Goal: Task Accomplishment & Management: Use online tool/utility

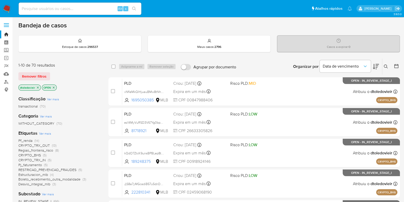
click at [45, 132] on span "Ver mais" at bounding box center [45, 133] width 12 height 5
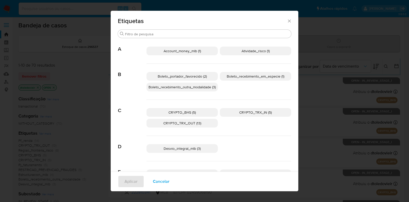
click at [287, 21] on icon "Fechar" at bounding box center [289, 20] width 5 height 5
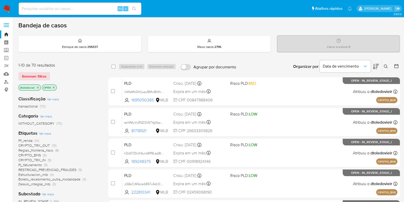
click at [375, 64] on icon at bounding box center [376, 66] width 6 height 6
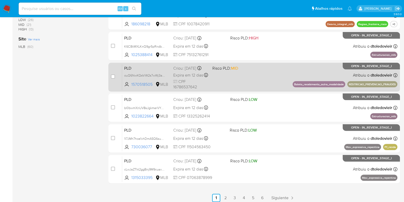
scroll to position [220, 0]
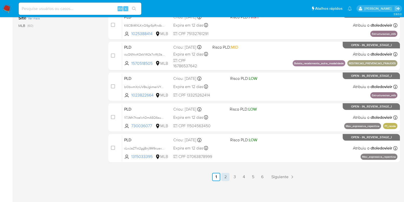
click at [227, 176] on link "2" at bounding box center [225, 177] width 8 height 8
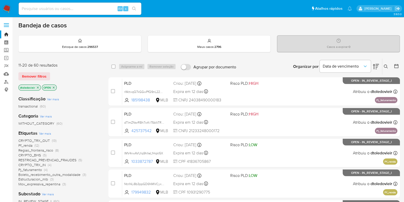
click at [10, 9] on img at bounding box center [7, 8] width 9 height 9
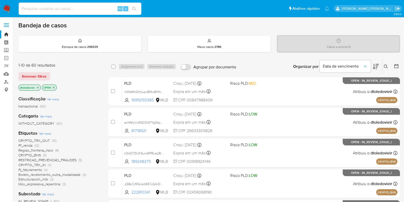
click at [83, 11] on input at bounding box center [80, 8] width 123 height 7
paste input "1772472303"
type input "1772472303"
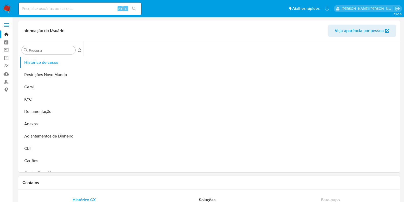
select select "10"
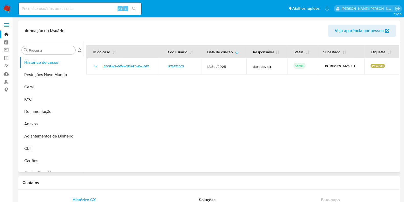
click at [254, 113] on div at bounding box center [241, 106] width 315 height 131
click at [85, 14] on div "Alt s" at bounding box center [80, 9] width 123 height 12
click at [96, 9] on input at bounding box center [80, 8] width 123 height 7
paste input "1772472303"
type input "1772472303"
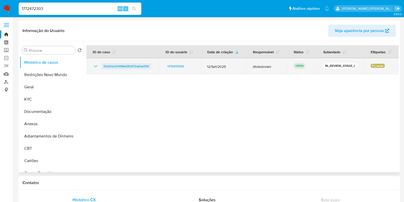
click at [118, 64] on span "EGGHe3nfVMwOEtATDaEwz01X" at bounding box center [126, 66] width 45 height 6
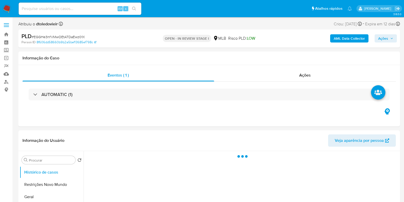
select select "10"
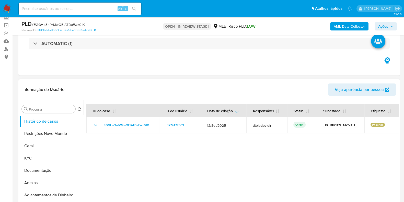
scroll to position [96, 0]
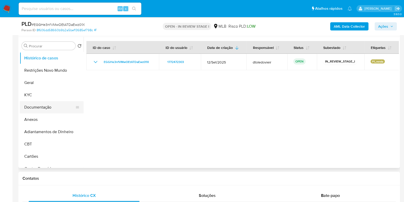
drag, startPoint x: 48, startPoint y: 106, endPoint x: 41, endPoint y: 106, distance: 6.9
click at [48, 106] on button "Documentação" at bounding box center [50, 107] width 60 height 12
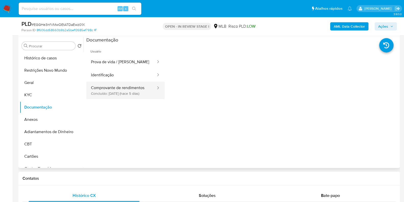
click at [128, 94] on button "Comprovante de rendimentos Concluído: 10/10/2025 (hace 5 días)" at bounding box center [121, 90] width 70 height 17
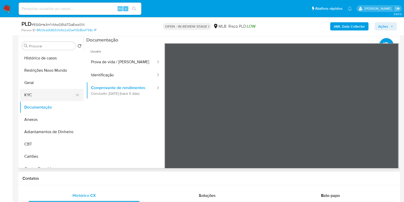
click at [45, 90] on button "KYC" at bounding box center [50, 95] width 60 height 12
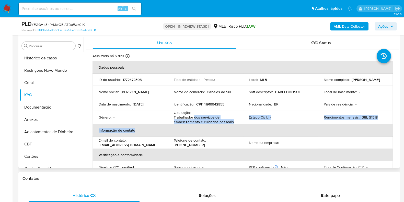
drag, startPoint x: 234, startPoint y: 124, endPoint x: 193, endPoint y: 118, distance: 41.3
click at [193, 118] on table "Dados pessoais ID do usuário : 1772472303 Tipo de entidade : Pessoa Local : MLB…" at bounding box center [243, 135] width 300 height 149
click at [214, 117] on p "Trabalhador dos serviços de embelezamento e cuidados pessoais" at bounding box center [204, 119] width 61 height 9
drag, startPoint x: 233, startPoint y: 121, endPoint x: 173, endPoint y: 118, distance: 59.9
click at [174, 118] on p "Trabalhador dos serviços de embelezamento e cuidados pessoais" at bounding box center [204, 119] width 61 height 9
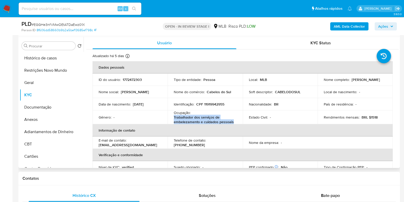
copy p "Trabalhador dos serviços de embelezamento e cuidados pessoais"
click at [45, 109] on button "Documentação" at bounding box center [50, 107] width 60 height 12
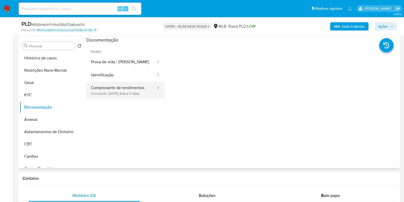
click at [121, 87] on button "Comprovante de rendimentos Concluído: 10/10/2025 (hace 5 días)" at bounding box center [121, 90] width 70 height 17
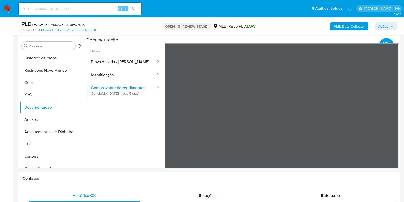
click at [214, 91] on div "Procurar Retornar ao pedido padrão Histórico de casos Restrições Novo Mundo Ger…" at bounding box center [209, 102] width 379 height 131
click at [337, 30] on b "AML Data Collector" at bounding box center [349, 26] width 31 height 8
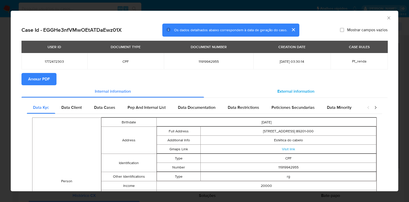
click at [293, 90] on span "External information" at bounding box center [295, 91] width 37 height 6
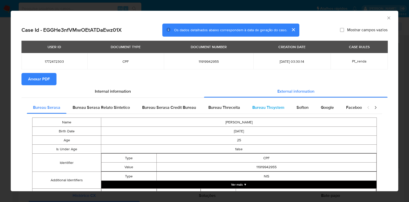
click at [262, 106] on span "Bureau Thsystem" at bounding box center [268, 107] width 32 height 6
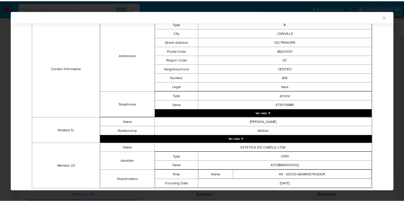
scroll to position [178, 0]
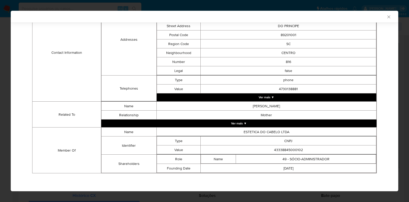
click at [285, 148] on td "43338845000102" at bounding box center [289, 149] width 176 height 9
copy td "43338845000102"
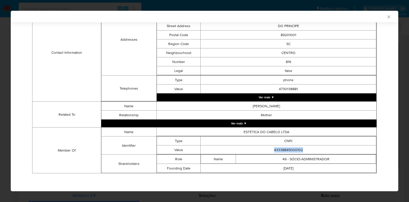
click at [7, 119] on div "AML Data Collector Case Id - EGGHe3nfVMwOEtATDaEwz01X Os dados detalhados abaix…" at bounding box center [204, 101] width 409 height 202
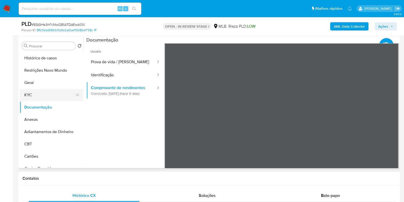
click at [45, 95] on button "KYC" at bounding box center [50, 95] width 60 height 12
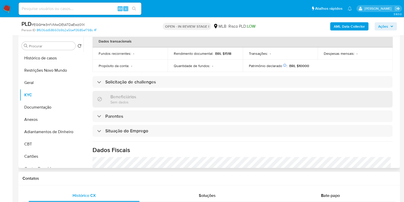
scroll to position [223, 0]
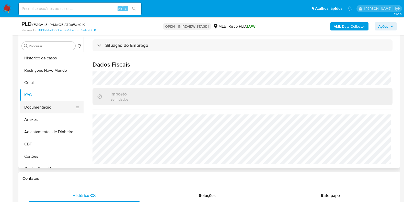
click at [30, 112] on button "Documentação" at bounding box center [50, 107] width 60 height 12
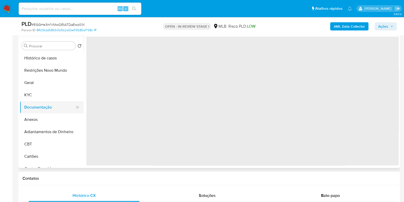
scroll to position [0, 0]
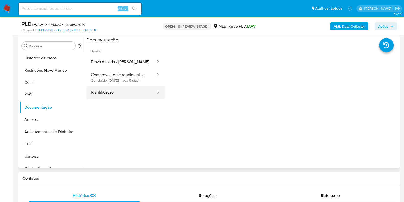
click at [116, 95] on button "Identificação" at bounding box center [121, 92] width 70 height 13
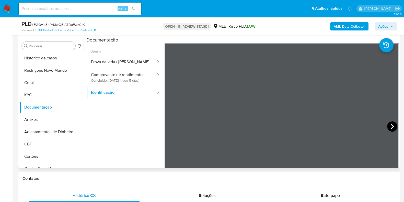
click at [357, 129] on div at bounding box center [282, 127] width 234 height 168
click at [387, 128] on icon at bounding box center [392, 126] width 10 height 10
click at [385, 29] on span "Ações" at bounding box center [383, 26] width 10 height 8
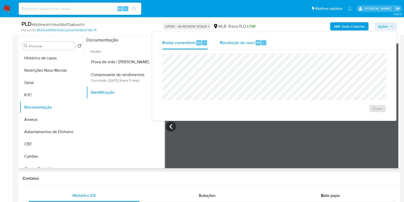
click at [243, 46] on div "Resolução do caso Alt r" at bounding box center [243, 42] width 47 height 13
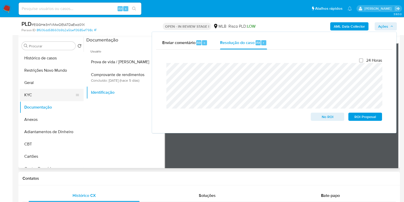
click at [36, 89] on button "KYC" at bounding box center [50, 95] width 60 height 12
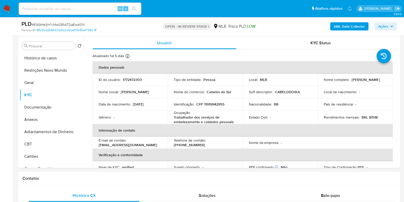
drag, startPoint x: 365, startPoint y: 82, endPoint x: 316, endPoint y: 83, distance: 49.3
click at [318, 83] on td "Nome completo : Ruth Ellen de Oliveira Beis" at bounding box center [355, 79] width 75 height 12
copy p "Ruth Ellen de Oliveira Beis"
click at [215, 105] on p "CPF 11919942955" at bounding box center [210, 104] width 28 height 5
click at [214, 103] on p "CPF 11919942955" at bounding box center [210, 104] width 28 height 5
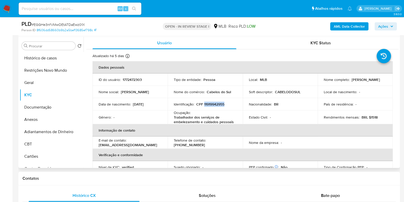
click at [214, 103] on p "CPF 11919942955" at bounding box center [210, 104] width 28 height 5
copy p "11919942955"
click at [47, 70] on button "Restrições Novo Mundo" at bounding box center [50, 70] width 60 height 12
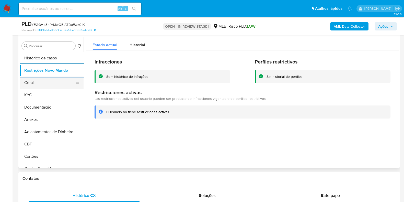
click at [37, 83] on button "Geral" at bounding box center [50, 82] width 60 height 12
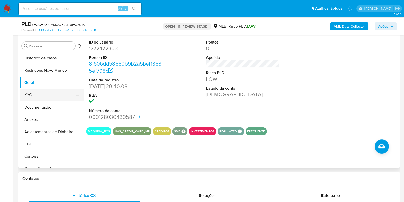
click at [40, 94] on button "KYC" at bounding box center [50, 95] width 60 height 12
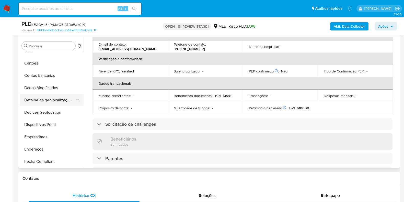
scroll to position [96, 0]
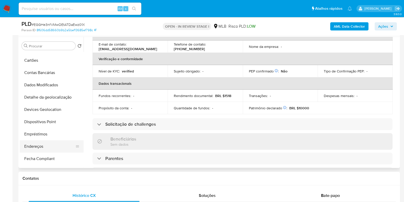
click at [47, 148] on button "Endereços" at bounding box center [50, 146] width 60 height 12
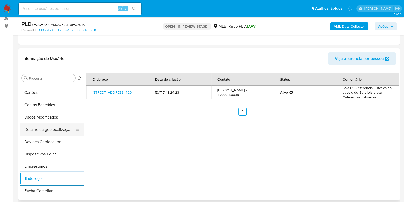
click at [51, 131] on button "Detalhe da geolocalização" at bounding box center [50, 129] width 60 height 12
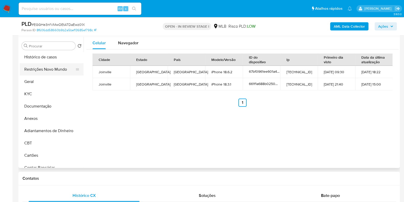
scroll to position [0, 0]
click at [46, 68] on button "Restrições Novo Mundo" at bounding box center [50, 70] width 60 height 12
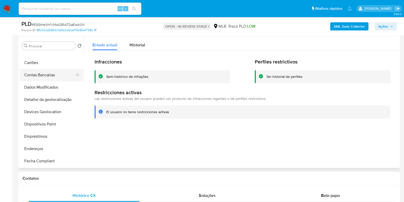
scroll to position [96, 0]
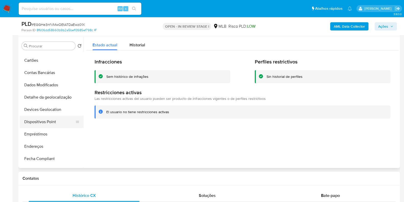
click at [44, 117] on button "Dispositivos Point" at bounding box center [50, 122] width 60 height 12
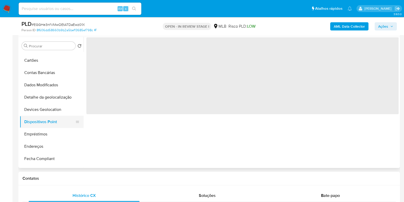
click at [44, 117] on button "Dispositivos Point" at bounding box center [50, 122] width 60 height 12
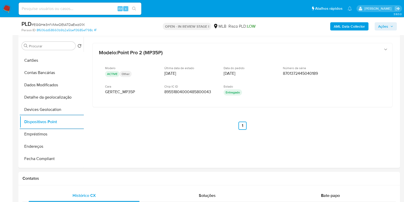
click at [344, 27] on b "AML Data Collector" at bounding box center [349, 26] width 31 height 8
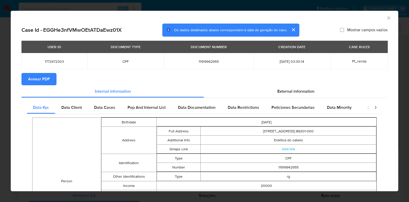
click at [39, 79] on span "Anexar PDF" at bounding box center [39, 78] width 22 height 11
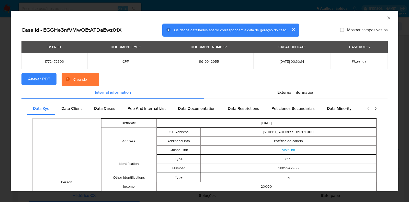
click at [0, 85] on div "AML Data Collector Case Id - EGGHe3nfVMwOEtATDaEwz01X Os dados detalhados abaix…" at bounding box center [204, 101] width 409 height 202
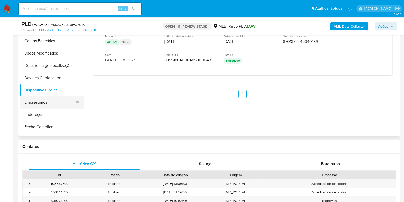
scroll to position [0, 0]
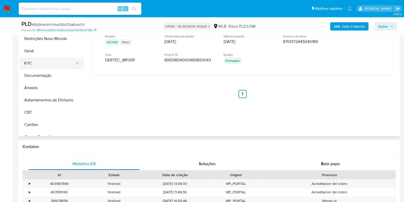
click at [48, 64] on button "KYC" at bounding box center [50, 63] width 60 height 12
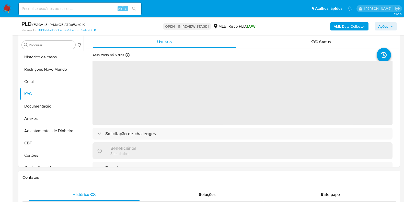
scroll to position [96, 0]
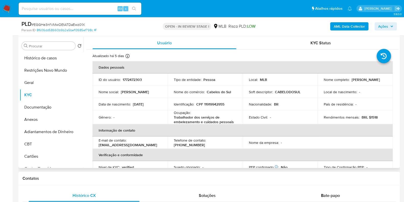
drag, startPoint x: 367, startPoint y: 83, endPoint x: 319, endPoint y: 83, distance: 48.3
click at [319, 83] on td "Nome completo : Ruth Ellen de Oliveira Beis" at bounding box center [355, 79] width 75 height 12
copy p "Ruth Ellen de Oliveira Beis"
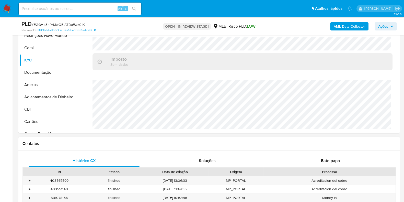
scroll to position [128, 0]
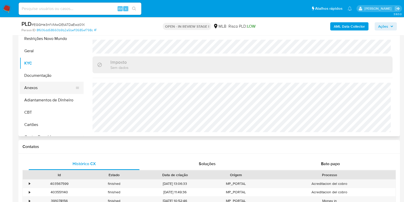
click at [47, 87] on button "Anexos" at bounding box center [50, 88] width 60 height 12
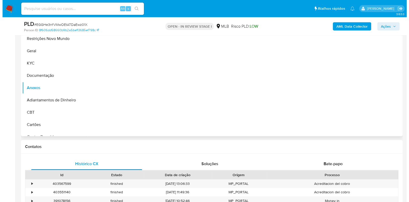
scroll to position [0, 0]
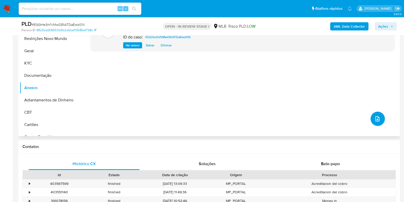
click at [374, 120] on icon "upload-file" at bounding box center [377, 119] width 6 height 6
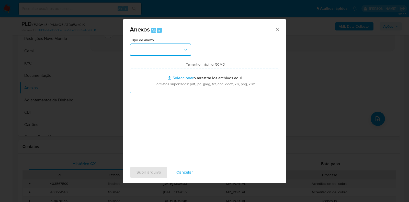
click at [163, 50] on button "button" at bounding box center [160, 49] width 61 height 12
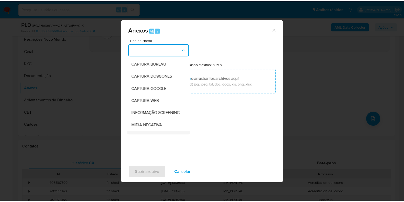
scroll to position [79, 0]
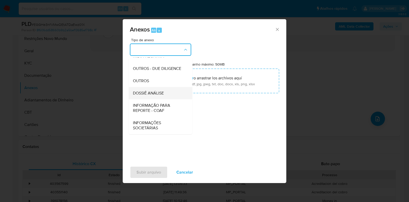
click at [158, 88] on div "DOSSIÊ ANÁLISE" at bounding box center [159, 93] width 52 height 12
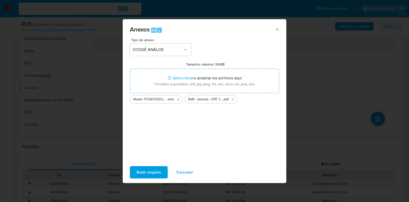
click at [152, 172] on span "Subir arquivo" at bounding box center [148, 171] width 25 height 11
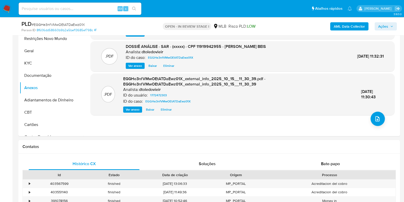
click at [390, 28] on span "Ações" at bounding box center [385, 26] width 15 height 7
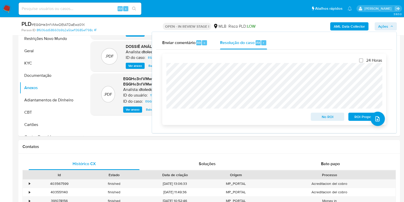
click at [165, 68] on div "24 Horas No ROI ROI Proposal" at bounding box center [274, 89] width 224 height 71
click at [350, 115] on button "ROI Proposal" at bounding box center [365, 116] width 34 height 8
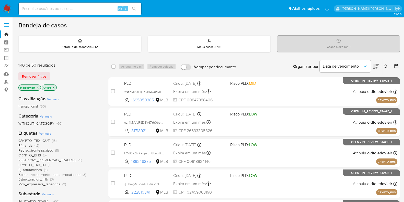
click at [72, 10] on input at bounding box center [80, 8] width 123 height 7
paste input "693031457"
type input "693031457"
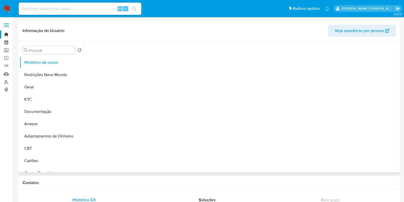
select select "10"
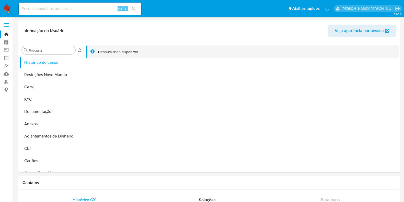
click at [98, 12] on input at bounding box center [80, 8] width 123 height 7
paste input "479885819"
type input "479885819"
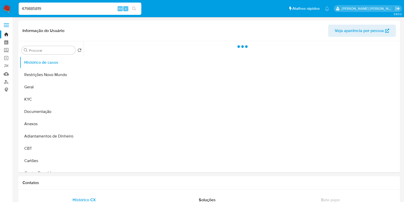
select select "10"
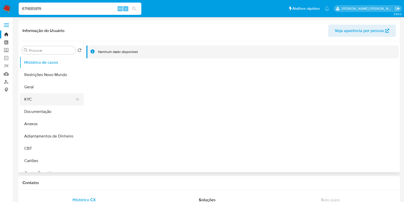
click at [38, 104] on button "KYC" at bounding box center [50, 99] width 60 height 12
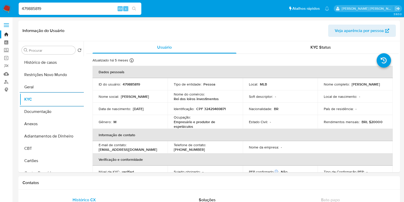
click at [88, 7] on input "479885819" at bounding box center [80, 8] width 123 height 7
paste input "693031457"
type input "693031457"
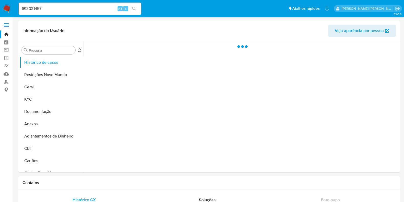
select select "10"
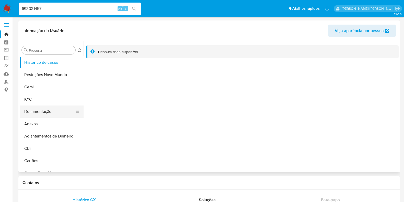
click at [35, 107] on button "Documentação" at bounding box center [50, 111] width 60 height 12
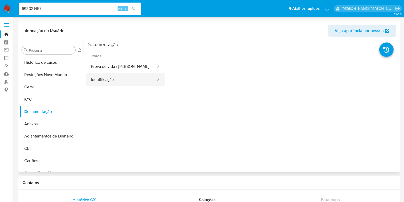
click at [115, 81] on button "Identificação" at bounding box center [121, 79] width 70 height 13
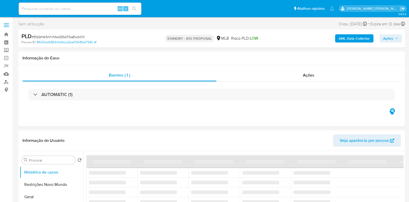
select select "10"
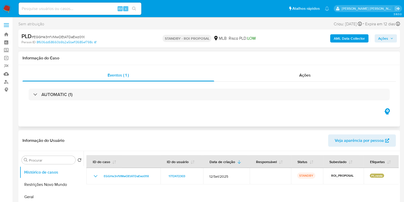
click at [90, 65] on div "Eventos ( 1 ) Ações AUTOMATIC (1)" at bounding box center [209, 95] width 382 height 61
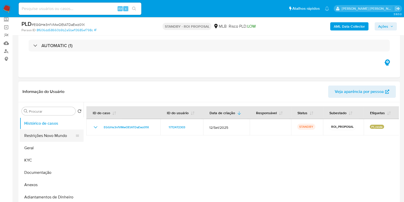
scroll to position [32, 0]
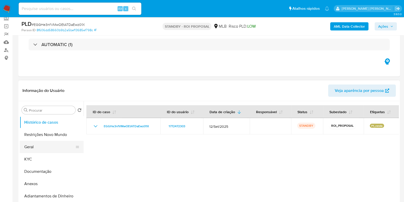
click at [39, 143] on button "Geral" at bounding box center [50, 147] width 60 height 12
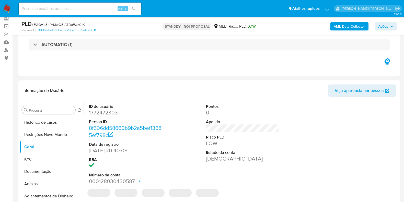
click at [108, 114] on dd "1772472303" at bounding box center [125, 112] width 73 height 7
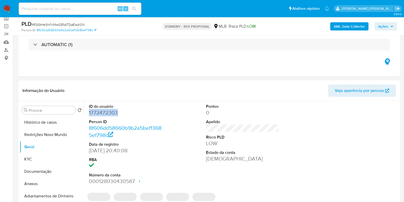
copy dd "1772472303"
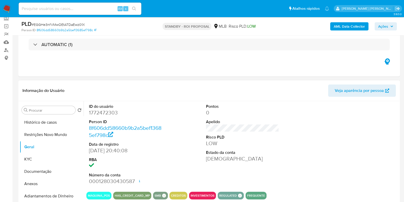
click at [224, 104] on dt "Pontos" at bounding box center [242, 107] width 73 height 6
drag, startPoint x: 107, startPoint y: 14, endPoint x: 101, endPoint y: 7, distance: 8.9
click at [105, 11] on div "Alt s" at bounding box center [80, 9] width 123 height 12
click at [101, 7] on input at bounding box center [80, 8] width 123 height 7
paste input "244703377"
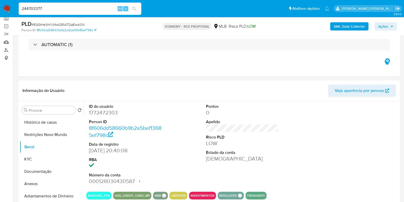
type input "244703377"
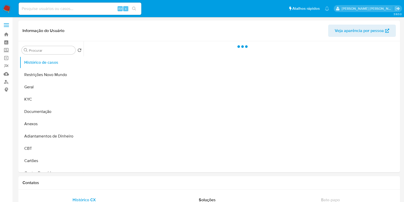
select select "10"
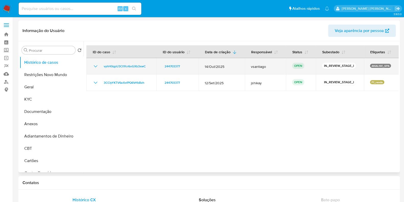
click at [384, 66] on p "ANALISE_SPA" at bounding box center [380, 66] width 21 height 4
click at [376, 71] on td "ANALISE_SPA" at bounding box center [381, 66] width 35 height 16
click at [132, 66] on span "vyhH0qpU3Ct1fcr6oGXb3xwC" at bounding box center [125, 66] width 42 height 6
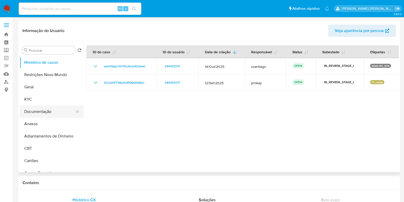
click at [48, 109] on button "Documentação" at bounding box center [50, 111] width 60 height 12
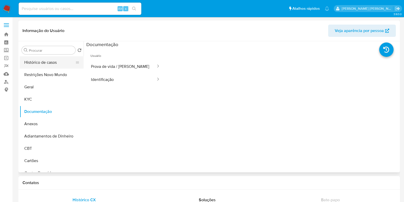
click at [52, 68] on button "Histórico de casos" at bounding box center [50, 62] width 60 height 12
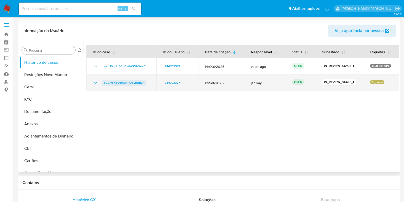
click at [124, 84] on span "3CCIyYKTV6eXxfPQ6VrfbBzh" at bounding box center [124, 82] width 41 height 6
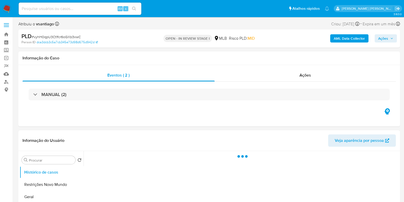
select select "10"
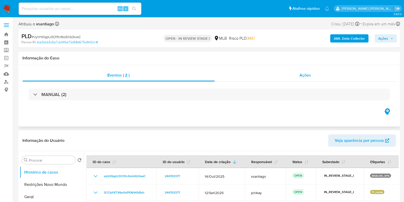
click at [285, 75] on div "Ações" at bounding box center [305, 75] width 181 height 12
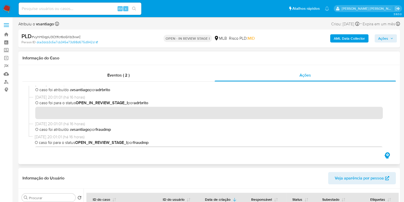
scroll to position [102, 0]
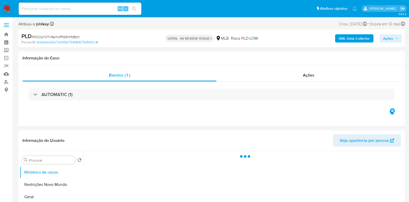
select select "10"
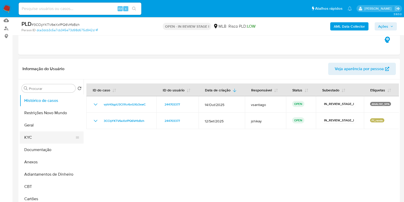
scroll to position [64, 0]
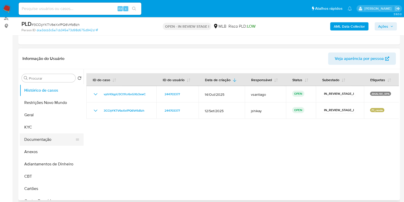
click at [43, 138] on button "Documentação" at bounding box center [50, 139] width 60 height 12
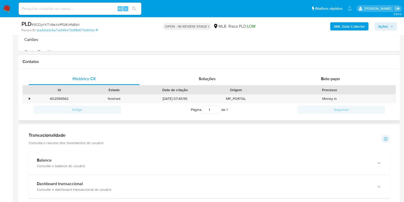
scroll to position [223, 0]
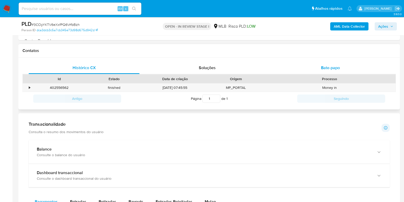
click at [328, 65] on span "Bate-papo" at bounding box center [330, 68] width 19 height 6
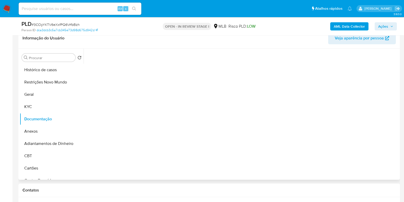
scroll to position [64, 0]
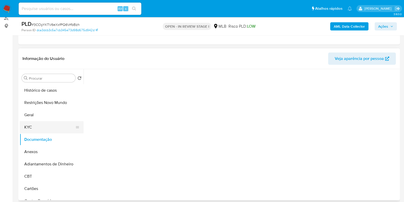
click at [54, 130] on button "KYC" at bounding box center [50, 127] width 60 height 12
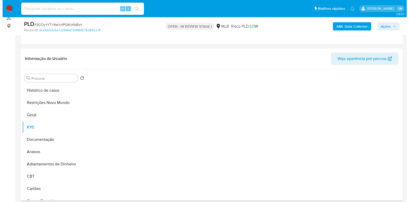
scroll to position [0, 0]
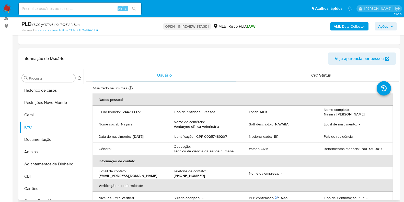
drag, startPoint x: 383, startPoint y: 114, endPoint x: 319, endPoint y: 115, distance: 63.9
click at [319, 115] on td "Nome completo : [PERSON_NAME]" at bounding box center [355, 112] width 75 height 12
click at [38, 135] on button "Documentação" at bounding box center [50, 139] width 60 height 12
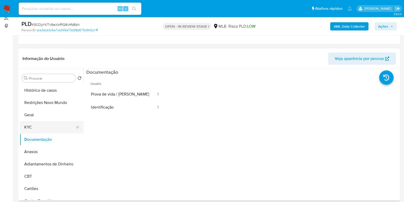
click at [46, 124] on button "KYC" at bounding box center [50, 127] width 60 height 12
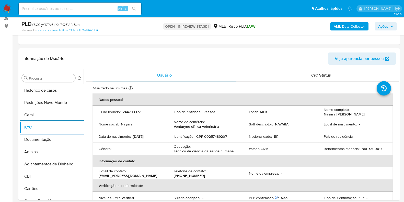
click at [348, 29] on b "AML Data Collector" at bounding box center [349, 26] width 31 height 8
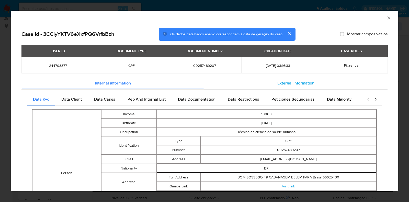
click at [312, 80] on div "External information" at bounding box center [296, 83] width 184 height 12
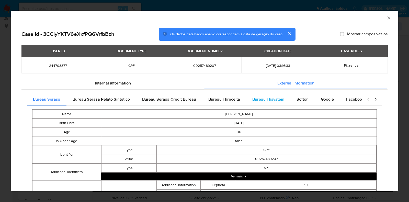
click at [277, 102] on div "Bureau Thsystem" at bounding box center [268, 99] width 44 height 12
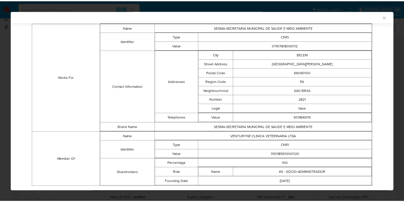
scroll to position [271, 0]
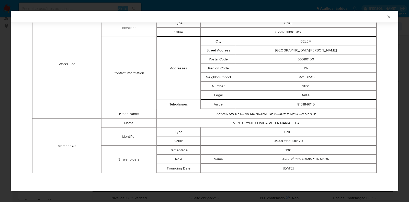
click at [280, 141] on td "39338563000120" at bounding box center [289, 140] width 176 height 9
copy td "39338563000120"
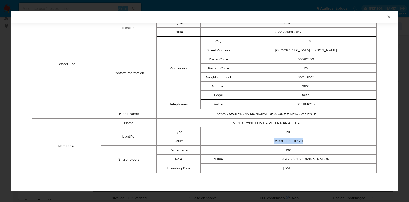
click at [386, 16] on icon "Fechar a janela" at bounding box center [388, 16] width 5 height 5
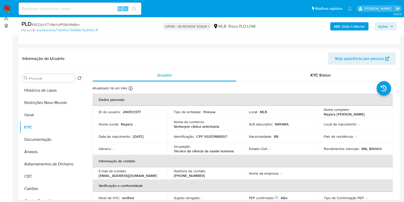
click at [378, 24] on span "Ações" at bounding box center [383, 26] width 10 height 8
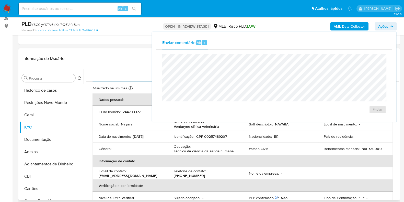
click at [127, 61] on header "Informação do Usuário Veja aparência por pessoa" at bounding box center [208, 58] width 373 height 12
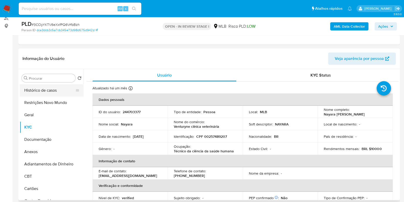
click at [56, 94] on button "Histórico de casos" at bounding box center [50, 90] width 60 height 12
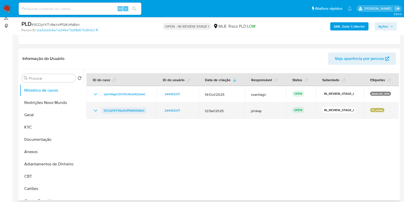
click at [132, 110] on span "3CCIyYKTV6eXxfPQ6VrfbBzh" at bounding box center [124, 110] width 41 height 6
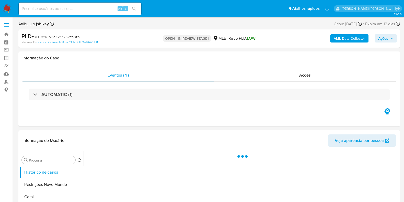
select select "10"
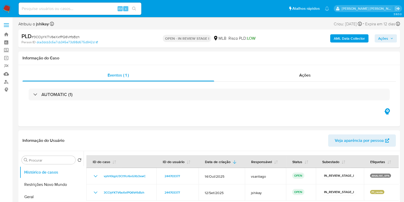
click at [68, 38] on span "# 3CCIyYKTV6eXxfPQ6VrfbBzh" at bounding box center [56, 36] width 48 height 5
copy span "3CCIyYKTV6eXxfPQ6VrfbBzh"
click at [7, 10] on img at bounding box center [7, 8] width 9 height 9
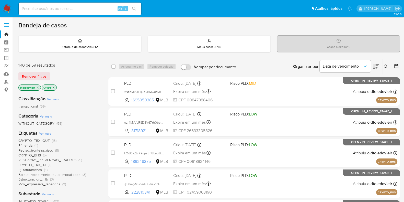
click at [38, 87] on icon "close-filter" at bounding box center [38, 87] width 2 height 2
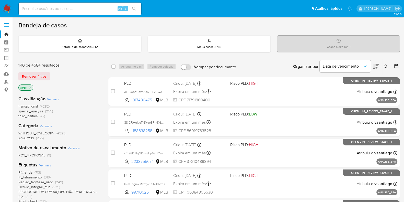
click at [386, 64] on icon at bounding box center [386, 66] width 4 height 4
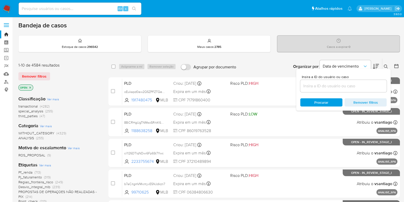
click at [321, 88] on input at bounding box center [343, 86] width 86 height 7
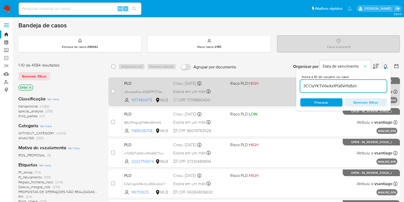
type input "3CCIyYKTV6eXxfPQ6VrfbBzh"
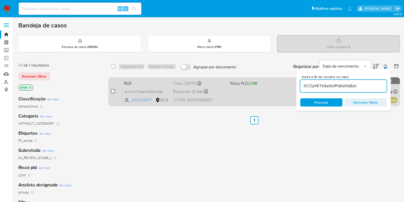
click at [112, 91] on input "checkbox" at bounding box center [113, 91] width 4 height 4
checkbox input "true"
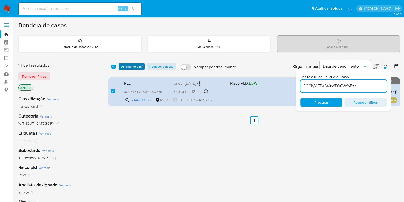
click at [128, 66] on span "Asignarme a mí" at bounding box center [131, 66] width 21 height 5
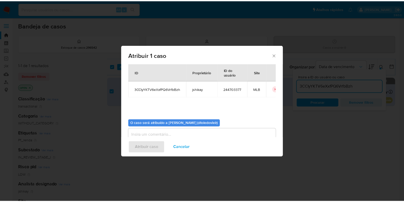
scroll to position [26, 0]
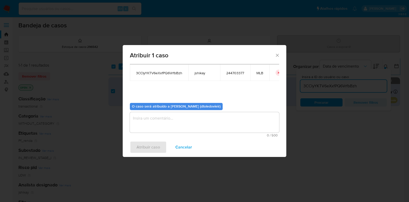
click at [153, 120] on textarea "assign-modal" at bounding box center [204, 122] width 149 height 20
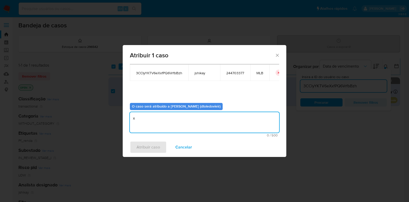
type textarea "x"
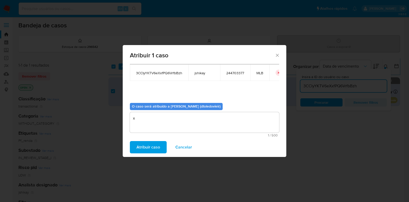
click at [152, 149] on span "Atribuir caso" at bounding box center [148, 146] width 24 height 11
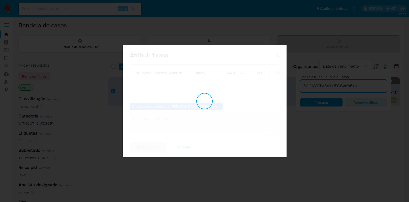
checkbox input "false"
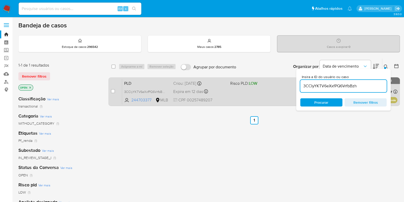
click at [228, 89] on div "PLD 3CCIyYKTV6eXxfPQ6VrfbBzh 244703377 MLB Risco PLD: LOW Criou: 12/09/2025 Cri…" at bounding box center [259, 91] width 275 height 26
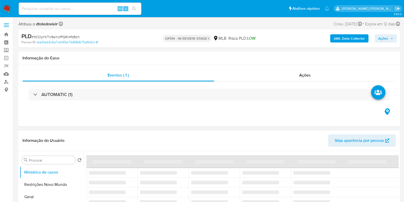
select select "10"
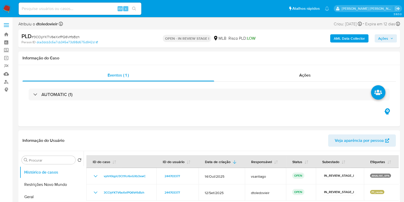
click at [389, 39] on span "Ações" at bounding box center [385, 38] width 15 height 7
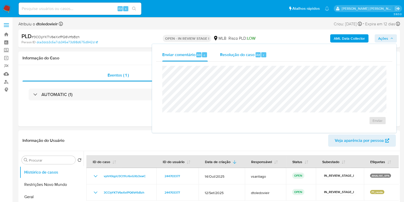
click at [243, 59] on div "Resolução do caso Alt r" at bounding box center [243, 54] width 47 height 13
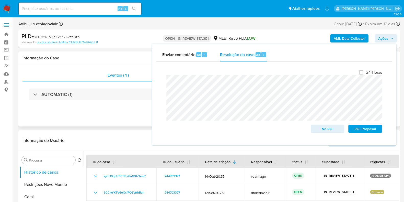
click at [103, 114] on div "Eventos ( 1 ) Ações AUTOMATIC (1)" at bounding box center [209, 95] width 382 height 61
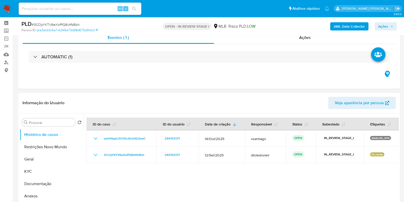
scroll to position [64, 0]
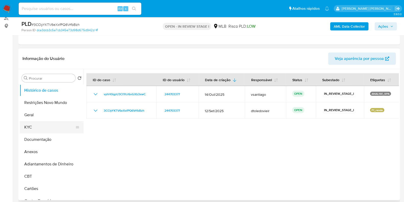
click at [43, 125] on button "KYC" at bounding box center [50, 127] width 60 height 12
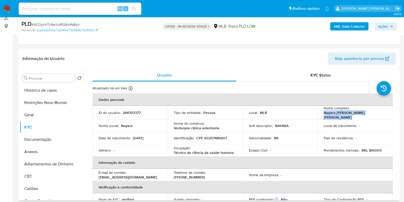
drag, startPoint x: 384, startPoint y: 114, endPoint x: 318, endPoint y: 116, distance: 66.5
click at [318, 116] on td "Nome completo : Nayara Cristina da Silva Rodrigues" at bounding box center [355, 113] width 75 height 14
copy p "Nayara [PERSON_NAME] [PERSON_NAME]"
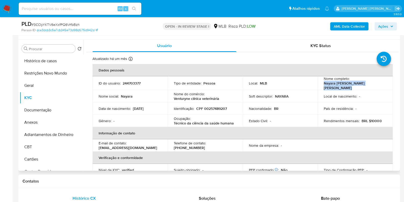
scroll to position [96, 0]
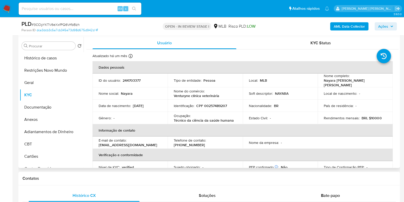
click at [213, 104] on p "CPF 00257489207" at bounding box center [211, 105] width 31 height 5
copy p "00257489207"
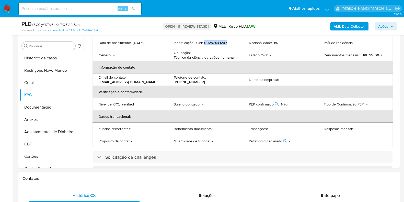
scroll to position [0, 0]
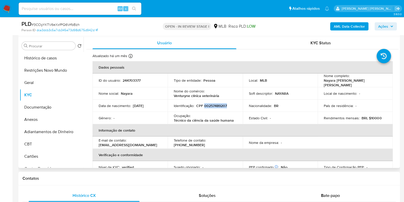
copy p "00257489207"
click at [58, 72] on button "Restrições Novo Mundo" at bounding box center [50, 70] width 60 height 12
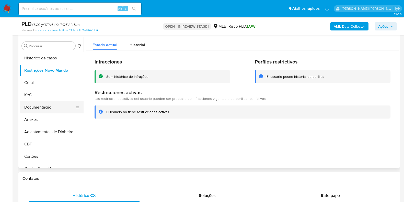
click at [37, 103] on button "Documentação" at bounding box center [50, 107] width 60 height 12
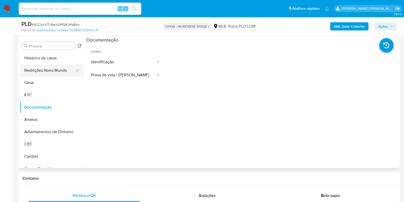
click at [48, 70] on button "Restrições Novo Mundo" at bounding box center [50, 70] width 60 height 12
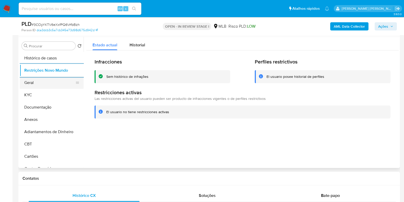
click at [36, 83] on button "Geral" at bounding box center [50, 82] width 60 height 12
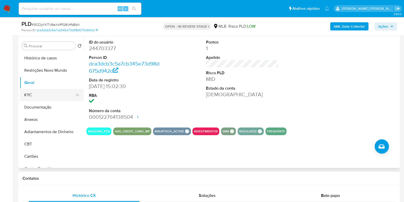
click at [46, 97] on button "KYC" at bounding box center [50, 95] width 60 height 12
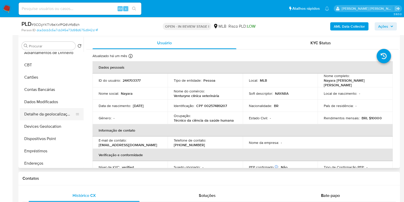
scroll to position [96, 0]
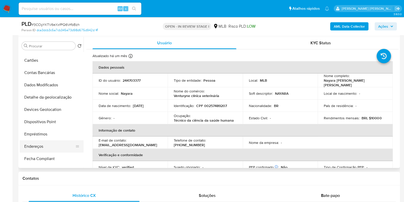
click at [44, 150] on button "Endereços" at bounding box center [50, 146] width 60 height 12
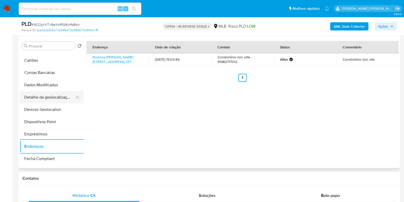
drag, startPoint x: 48, startPoint y: 93, endPoint x: 50, endPoint y: 94, distance: 2.9
click at [48, 93] on button "Detalhe da geolocalização" at bounding box center [50, 97] width 60 height 12
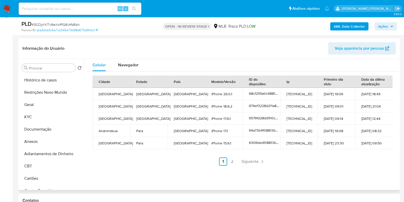
scroll to position [64, 0]
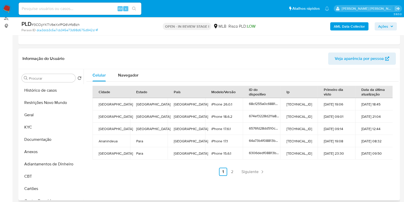
click at [55, 72] on div "Procurar Retornar ao pedido padrão Histórico de casos Restrições Novo Mundo Ger…" at bounding box center [52, 135] width 64 height 130
click at [40, 102] on button "Restrições Novo Mundo" at bounding box center [50, 102] width 60 height 12
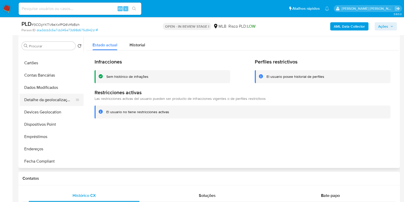
scroll to position [96, 0]
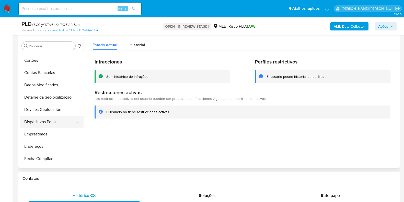
click at [51, 120] on button "Dispositivos Point" at bounding box center [50, 122] width 60 height 12
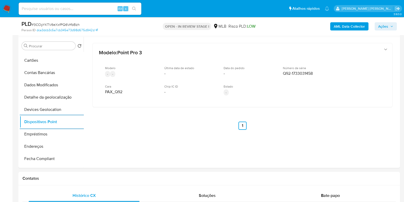
click at [348, 28] on b "AML Data Collector" at bounding box center [349, 26] width 31 height 8
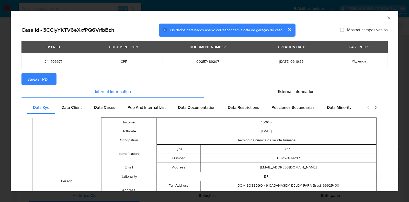
click at [48, 78] on span "Anexar PDF" at bounding box center [39, 78] width 22 height 11
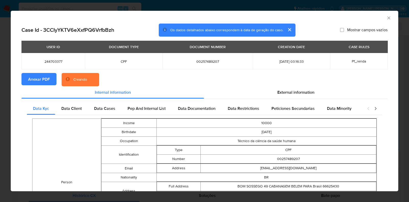
click at [0, 101] on div "AML Data Collector Case Id - 3CCIyYKTV6eXxfPQ6VrfbBzh Os dados detalhados abaix…" at bounding box center [204, 101] width 409 height 202
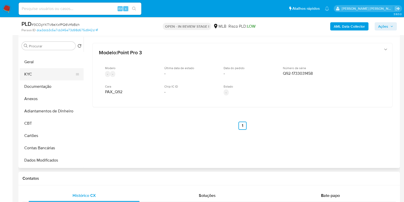
scroll to position [0, 0]
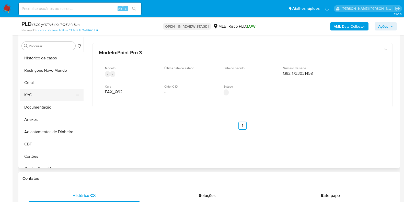
click at [49, 93] on button "KYC" at bounding box center [50, 95] width 60 height 12
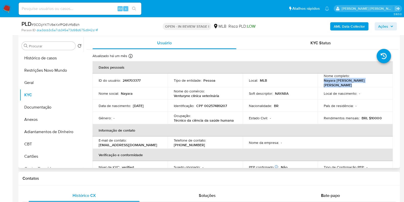
drag, startPoint x: 379, startPoint y: 82, endPoint x: 320, endPoint y: 83, distance: 59.1
click at [320, 83] on td "Nome completo : Nayara Cristina da Silva Rodrigues" at bounding box center [355, 80] width 75 height 14
copy p "Nayara [PERSON_NAME] [PERSON_NAME]"
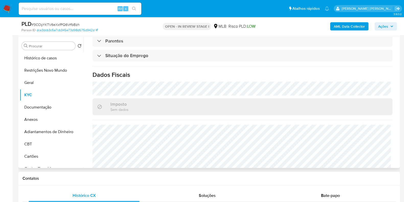
scroll to position [222, 0]
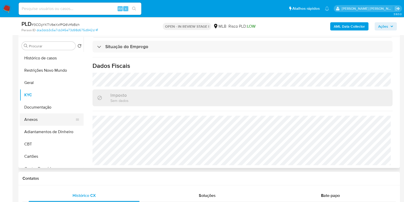
click at [41, 115] on button "Anexos" at bounding box center [50, 119] width 60 height 12
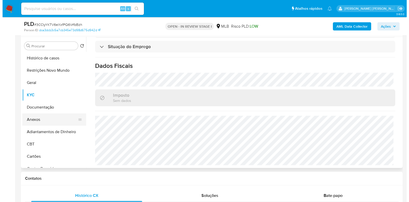
scroll to position [0, 0]
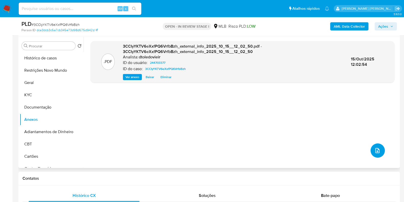
click at [382, 148] on button "upload-file" at bounding box center [378, 150] width 14 height 14
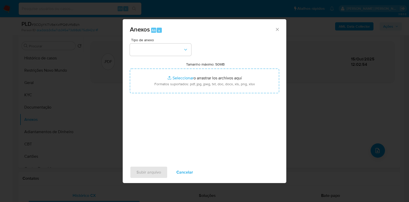
click at [160, 40] on span "Tipo de anexo" at bounding box center [161, 40] width 61 height 4
click at [161, 48] on button "button" at bounding box center [160, 49] width 61 height 12
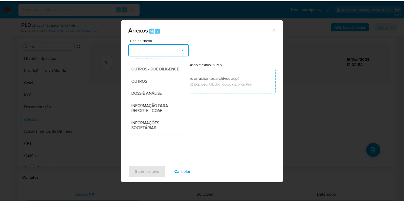
scroll to position [79, 0]
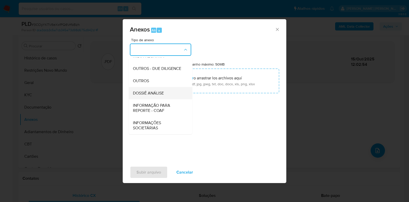
click at [163, 92] on span "DOSSIÊ ANÁLISE" at bounding box center [148, 92] width 31 height 5
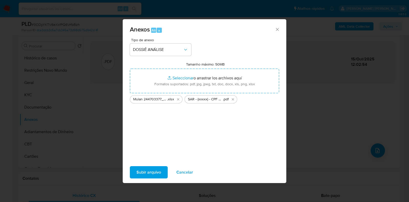
click at [155, 171] on span "Subir arquivo" at bounding box center [148, 171] width 25 height 11
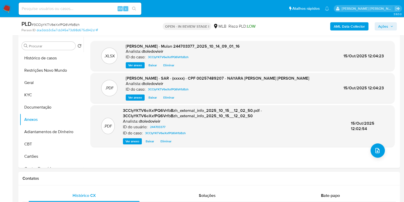
click at [391, 27] on icon "button" at bounding box center [391, 26] width 3 height 3
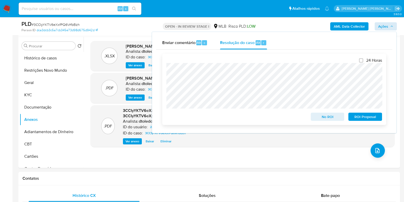
click at [364, 117] on span "ROI Proposal" at bounding box center [365, 116] width 27 height 7
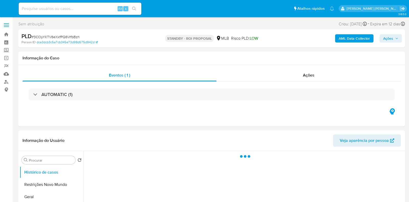
select select "10"
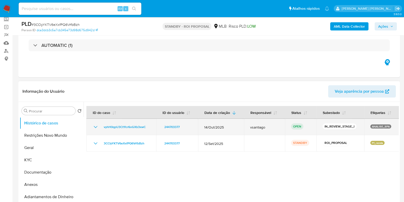
scroll to position [32, 0]
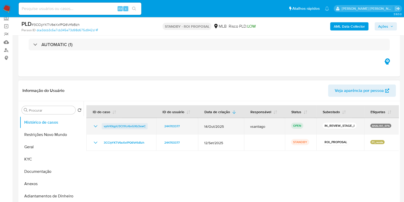
drag, startPoint x: 131, startPoint y: 127, endPoint x: 104, endPoint y: 128, distance: 26.6
click at [104, 128] on td "vyhH0qpU3Ct1fcr6oGXb3xwC" at bounding box center [121, 126] width 70 height 16
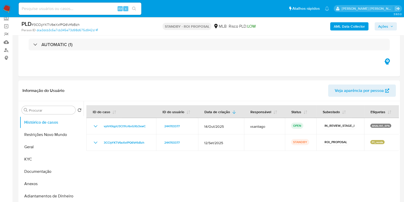
click at [6, 7] on img at bounding box center [7, 8] width 9 height 9
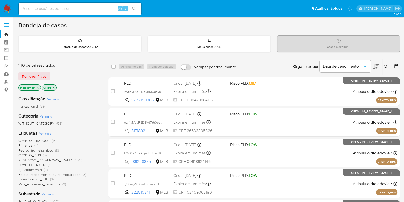
click at [387, 67] on icon at bounding box center [386, 66] width 4 height 4
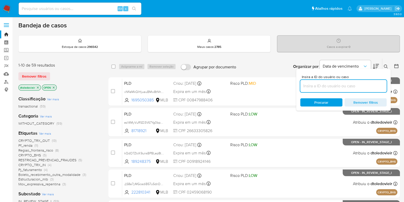
click at [316, 88] on input at bounding box center [343, 86] width 86 height 7
type input "vyhH0qpU3Ct1fcr6oGXb3xwC"
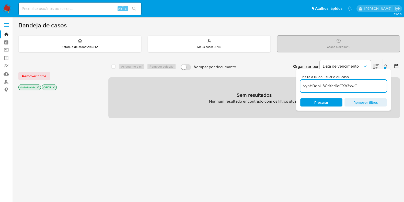
click at [37, 87] on icon "close-filter" at bounding box center [38, 87] width 2 height 2
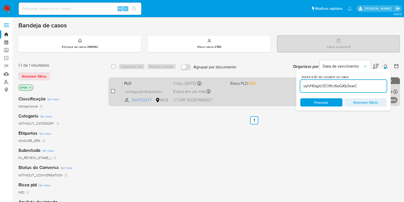
click at [112, 90] on input "checkbox" at bounding box center [113, 91] width 4 height 4
checkbox input "true"
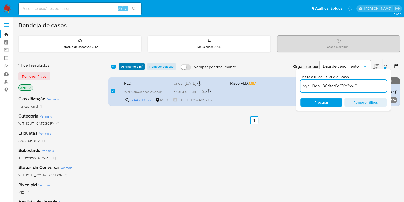
click at [129, 66] on span "Asignarme a mí" at bounding box center [131, 66] width 21 height 5
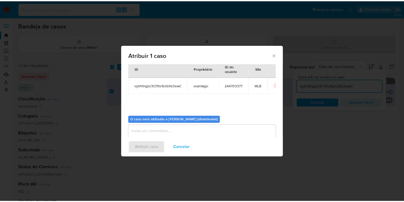
scroll to position [26, 0]
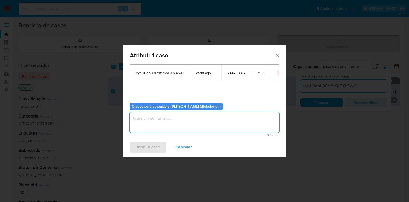
click at [165, 121] on textarea "assign-modal" at bounding box center [204, 122] width 149 height 20
type textarea "x"
click at [153, 146] on span "Atribuir caso" at bounding box center [148, 146] width 24 height 11
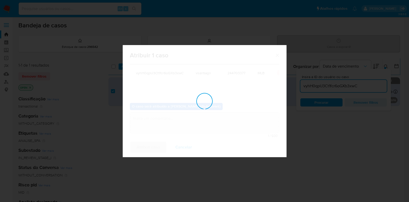
checkbox input "false"
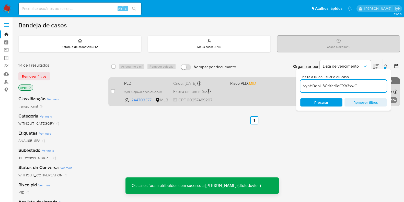
click at [259, 93] on div "PLD vyhH0qpU3Ct1fcr6oGXb3xwC 244703377 MLB Risco PLD: MID Criou: 14/10/2025 Cri…" at bounding box center [259, 91] width 275 height 26
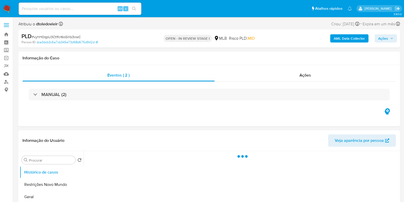
select select "10"
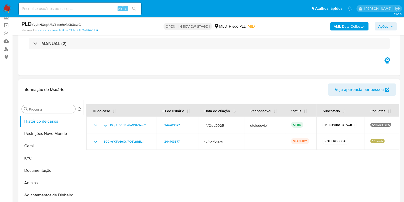
scroll to position [64, 0]
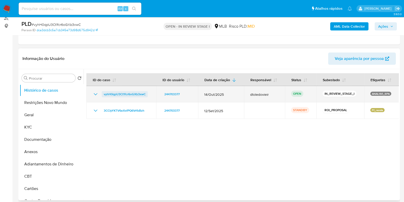
drag, startPoint x: 152, startPoint y: 96, endPoint x: 101, endPoint y: 95, distance: 50.4
click at [101, 95] on td "vyhH0qpU3Ct1fcr6oGXb3xwC" at bounding box center [121, 94] width 70 height 16
drag, startPoint x: 394, startPoint y: 93, endPoint x: 370, endPoint y: 92, distance: 24.8
click at [370, 92] on td "ANALISE_SPA" at bounding box center [381, 94] width 35 height 16
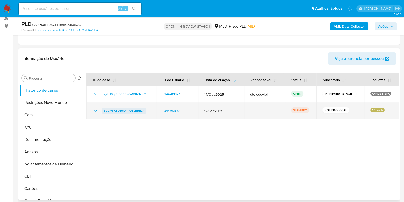
drag, startPoint x: 150, startPoint y: 109, endPoint x: 103, endPoint y: 111, distance: 46.6
click at [103, 111] on td "3CCIyYKTV6eXxfPQ6VrfbBzh" at bounding box center [121, 110] width 70 height 16
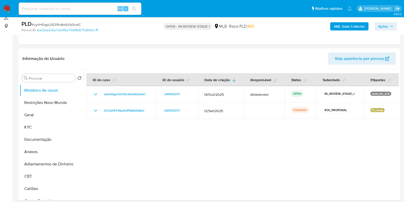
click at [389, 28] on span "Ações" at bounding box center [385, 26] width 15 height 7
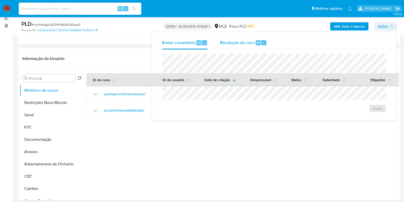
click at [265, 47] on div "Resolução do caso Alt r" at bounding box center [243, 42] width 47 height 13
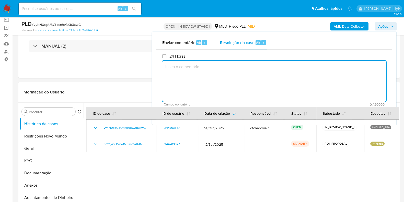
scroll to position [0, 0]
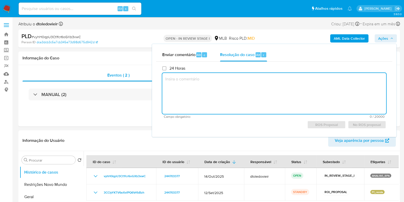
click at [197, 81] on textarea at bounding box center [274, 93] width 224 height 41
paste textarea "Em suma, as informações que resultam neste declínio são: Cliente já analisado n…"
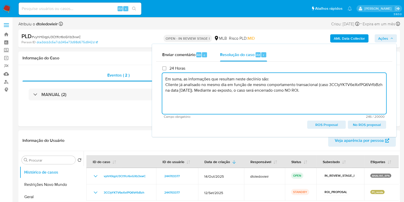
type textarea "Em suma, as informações que resultam neste declínio são: Cliente já analisado n…"
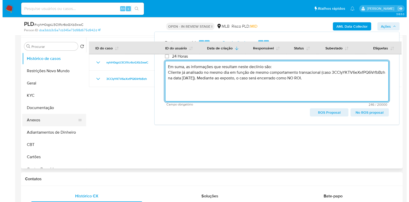
scroll to position [96, 0]
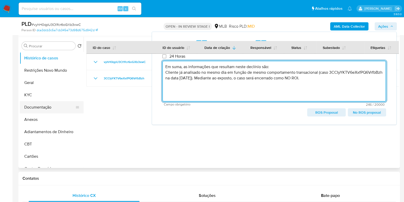
click at [54, 108] on button "Documentação" at bounding box center [50, 107] width 60 height 12
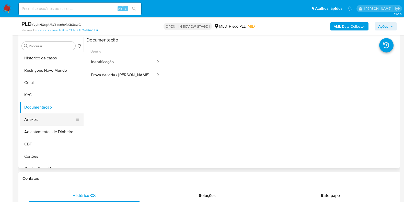
click at [44, 119] on button "Anexos" at bounding box center [50, 119] width 60 height 12
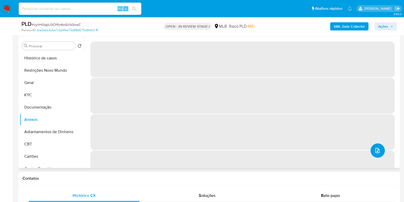
click at [377, 151] on icon "upload-file" at bounding box center [377, 150] width 4 height 5
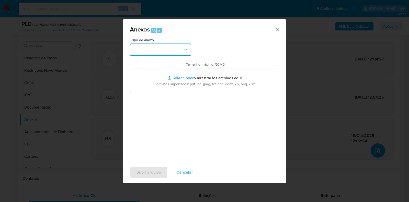
click at [147, 51] on button "button" at bounding box center [160, 49] width 61 height 12
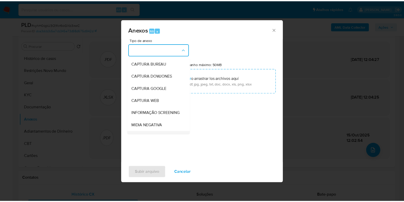
scroll to position [79, 0]
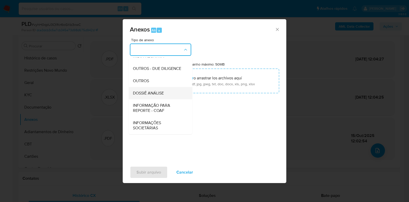
click at [162, 94] on span "DOSSIÊ ANÁLISE" at bounding box center [148, 92] width 31 height 5
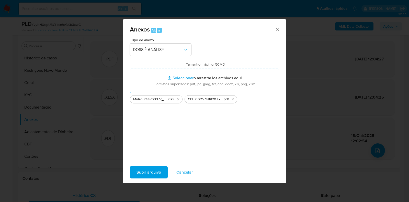
click at [154, 166] on span "Subir arquivo" at bounding box center [148, 171] width 25 height 11
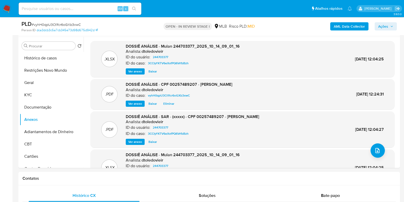
click at [389, 29] on span "Ações" at bounding box center [385, 26] width 15 height 7
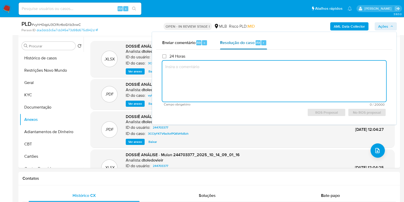
click at [245, 46] on div "Resolução do caso Alt r" at bounding box center [243, 42] width 47 height 13
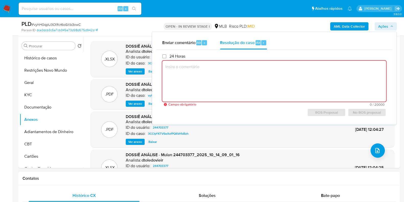
click at [231, 92] on textarea at bounding box center [274, 81] width 224 height 41
paste textarea "Em suma, as informações que resultam neste declínio são: Cliente já analisado n…"
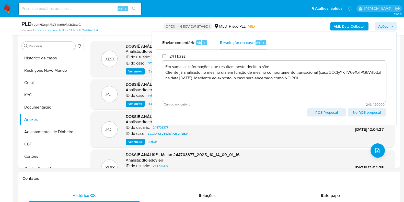
click at [358, 113] on span "No ROS proposal" at bounding box center [366, 112] width 31 height 7
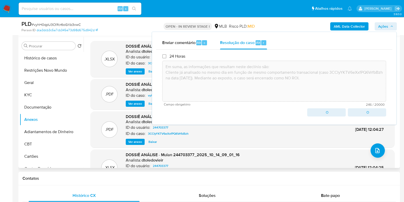
type textarea "Em suma, as informações que resultam neste declínio são: Cliente já analisado n…"
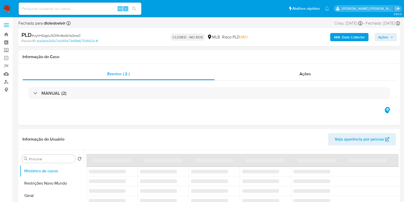
select select "10"
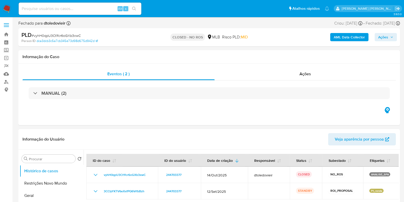
click at [390, 129] on div "Informação do Usuário Veja aparência por pessoa" at bounding box center [209, 139] width 382 height 21
